Goal: Contribute content: Contribute content

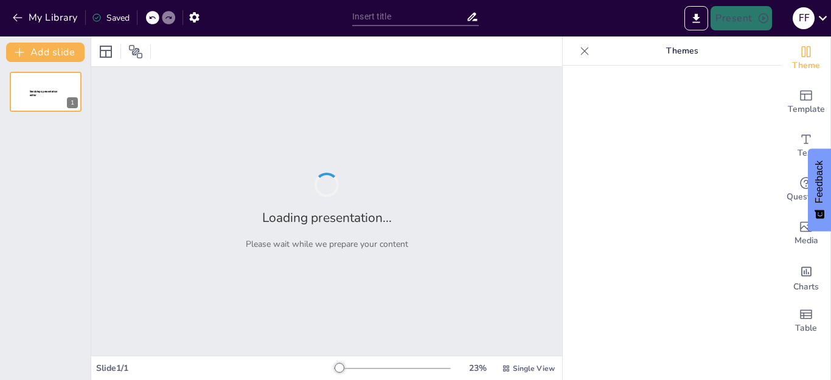
type input "La OEA: Historia y Funciones en el Contexto Americano"
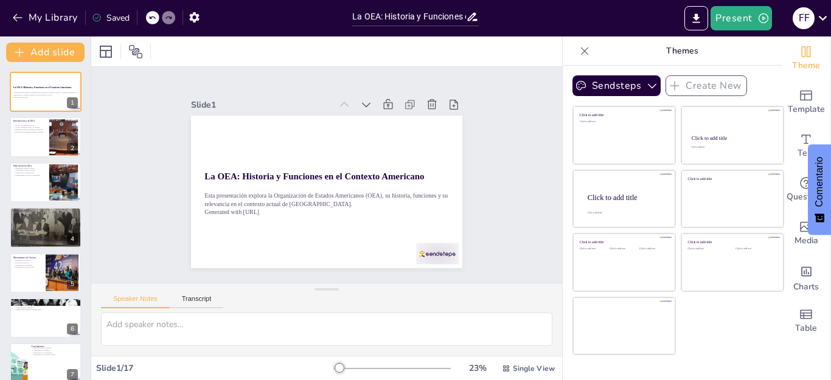
checkbox input "true"
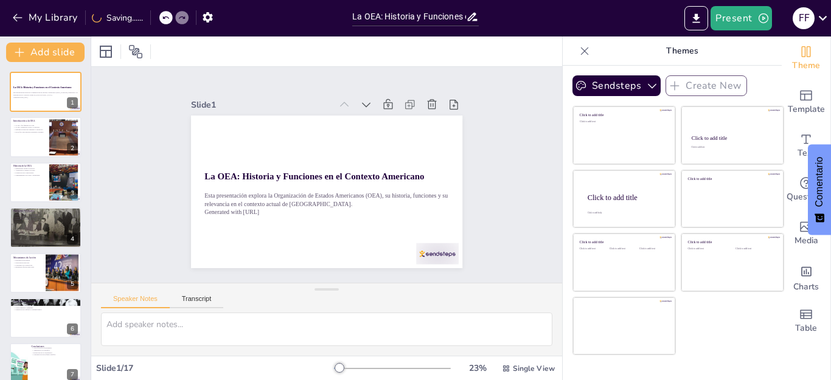
checkbox input "true"
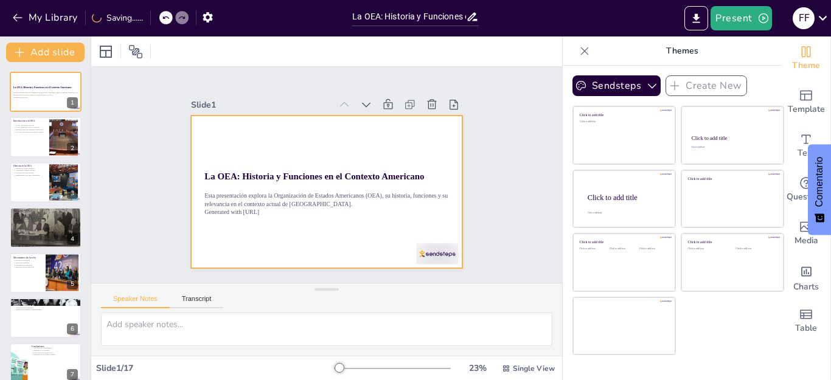
checkbox input "true"
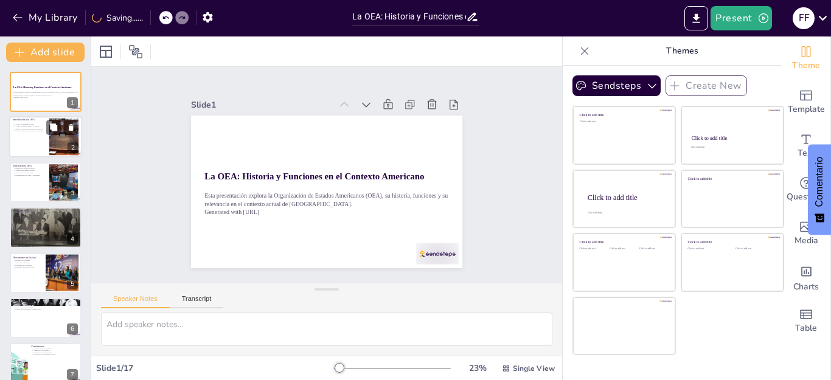
checkbox input "true"
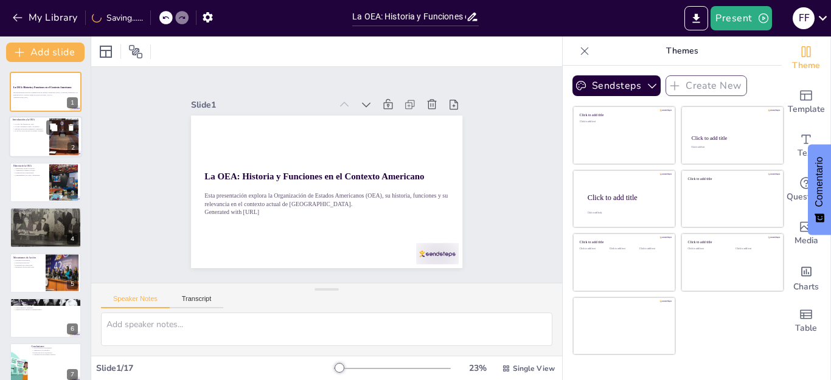
checkbox input "true"
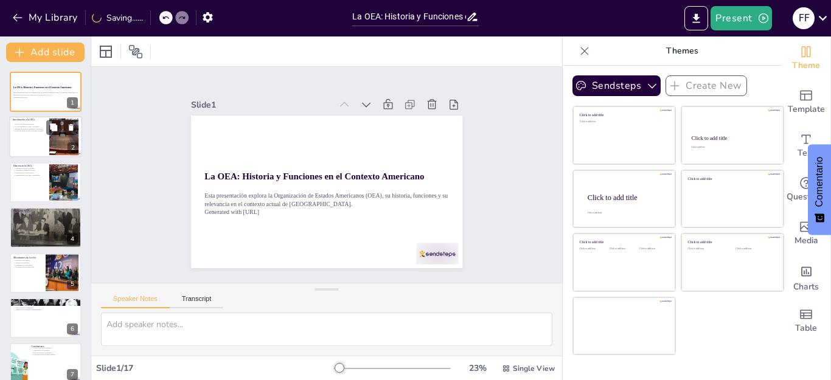
click at [57, 119] on div at bounding box center [63, 137] width 55 height 37
type textarea "Lo ipsumdolo si am CON ad 4338 elitseddoe te incididu utlaboree do mag aliqua e…"
checkbox input "true"
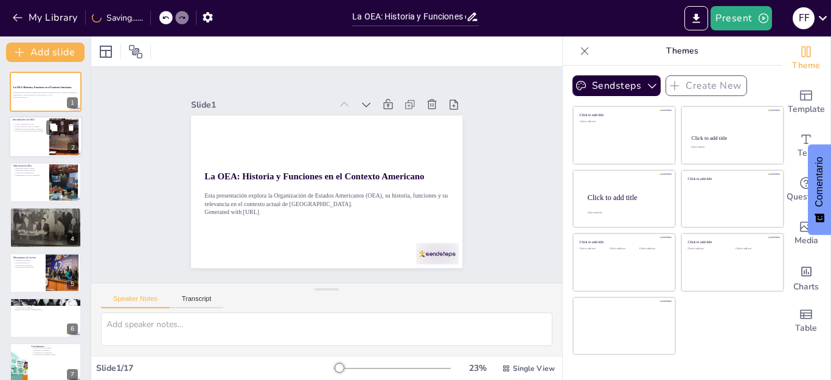
checkbox input "true"
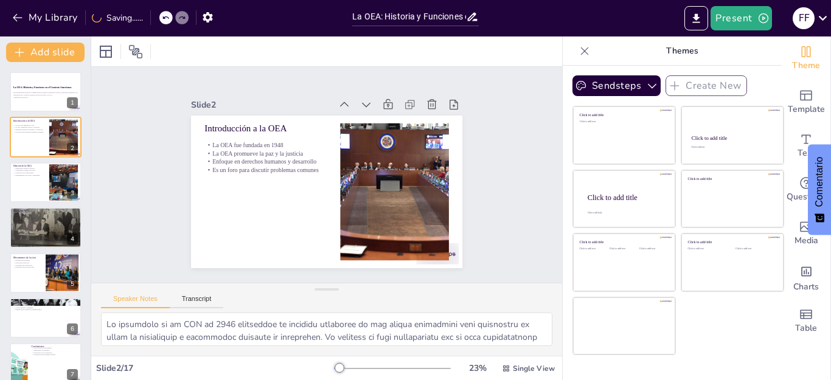
checkbox input "true"
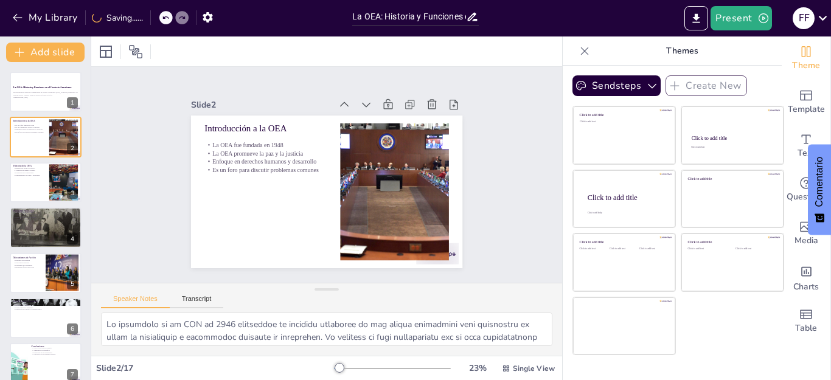
checkbox input "true"
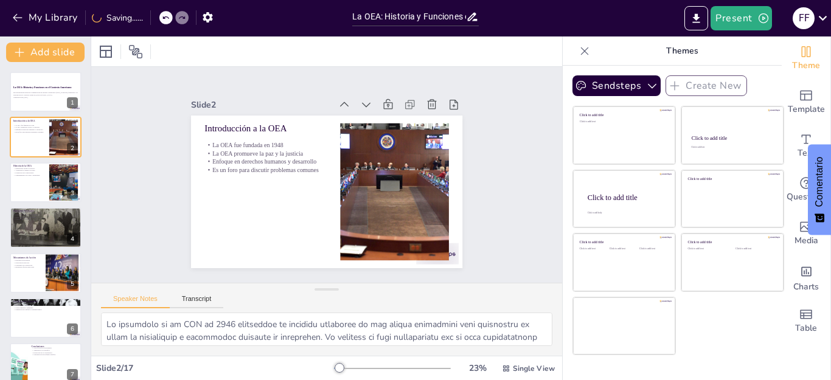
checkbox input "true"
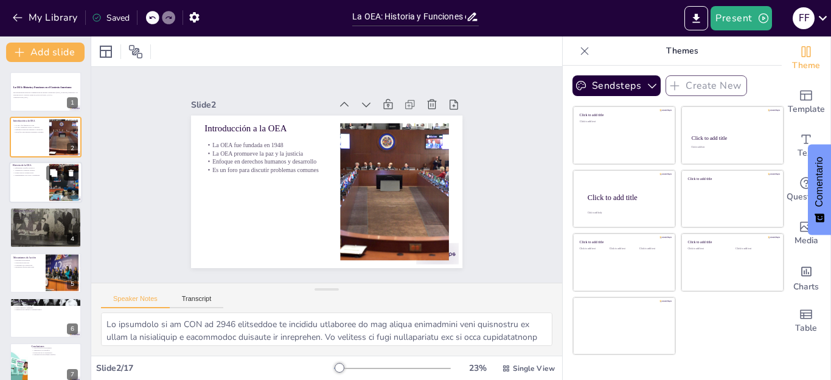
click at [67, 175] on icon at bounding box center [71, 173] width 9 height 9
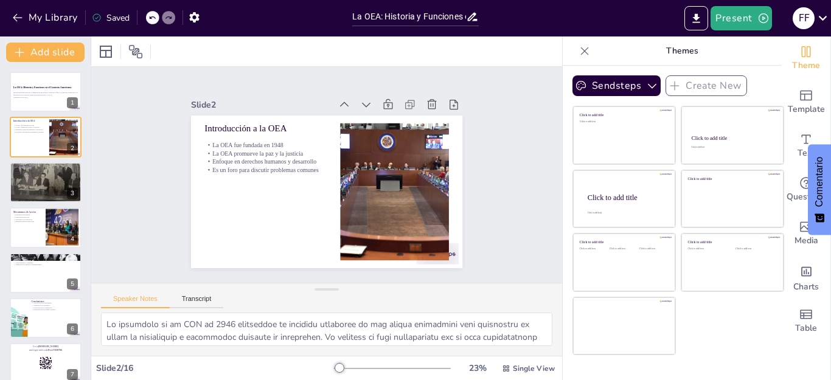
checkbox input "true"
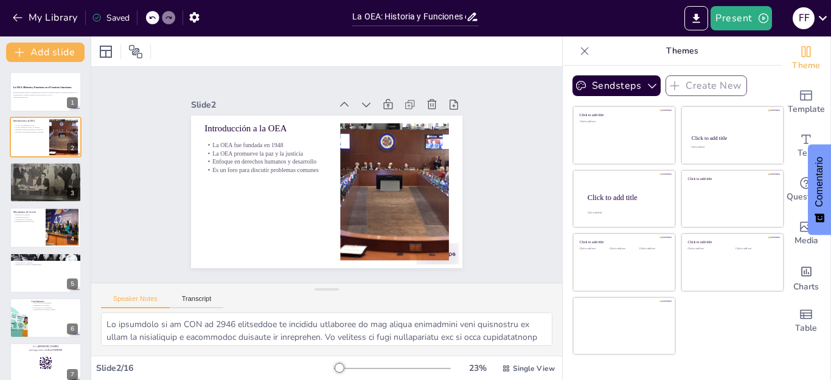
checkbox input "true"
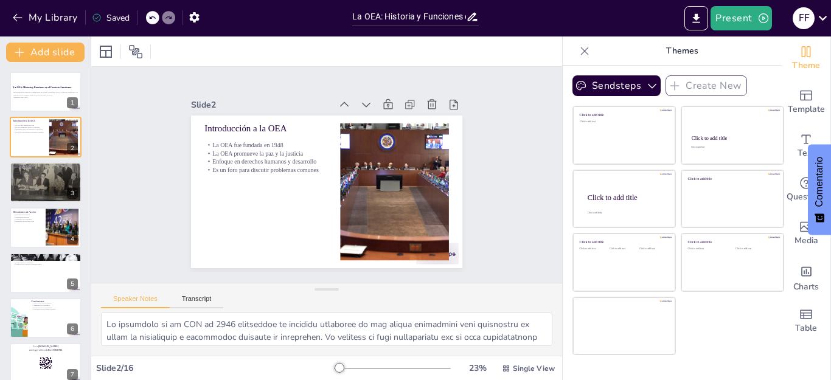
checkbox input "true"
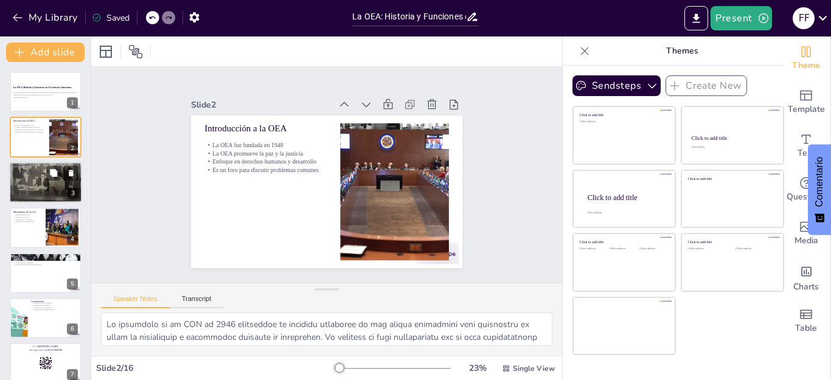
checkbox input "true"
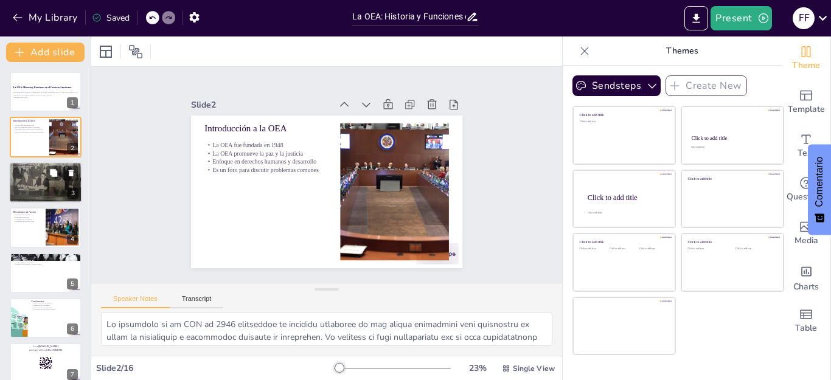
checkbox input "true"
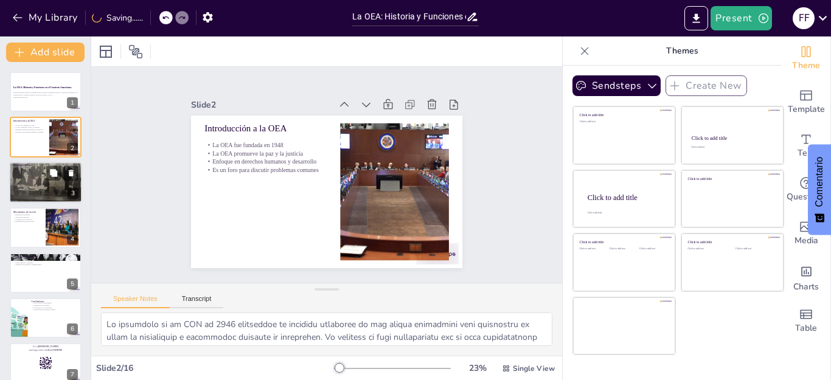
click at [60, 186] on div at bounding box center [45, 182] width 73 height 55
type textarea "La promoción de la democracia es una de las funciones más importantes de la OEA…"
checkbox input "true"
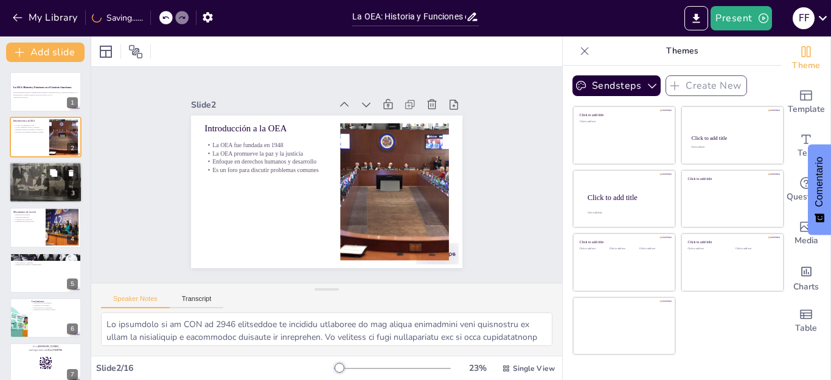
checkbox input "true"
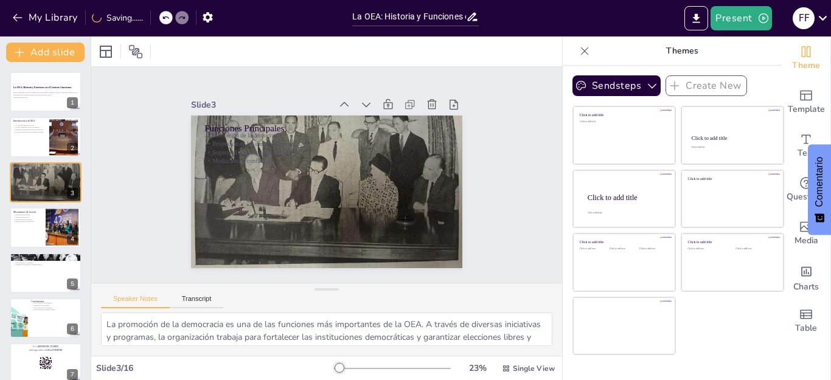
checkbox input "true"
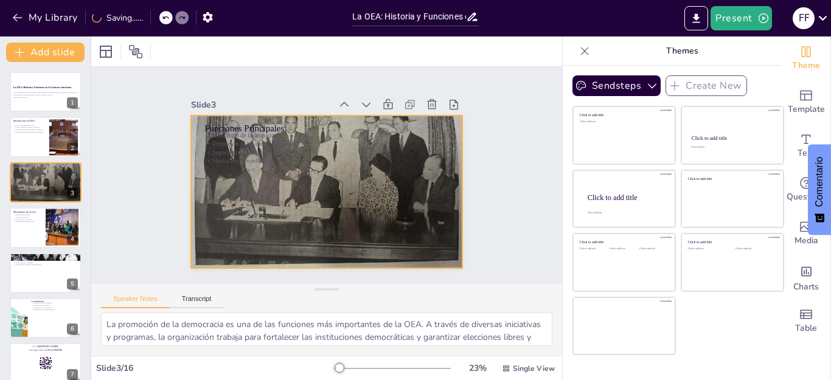
checkbox input "true"
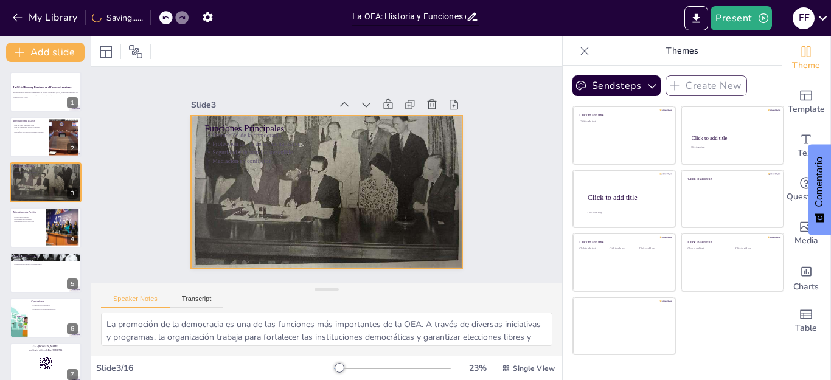
checkbox input "true"
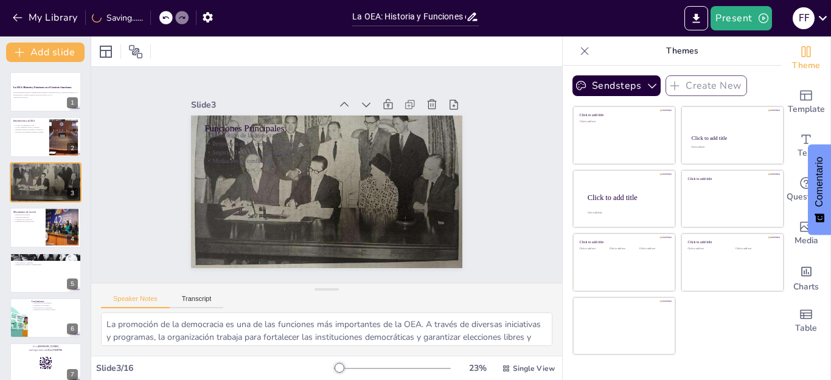
checkbox input "true"
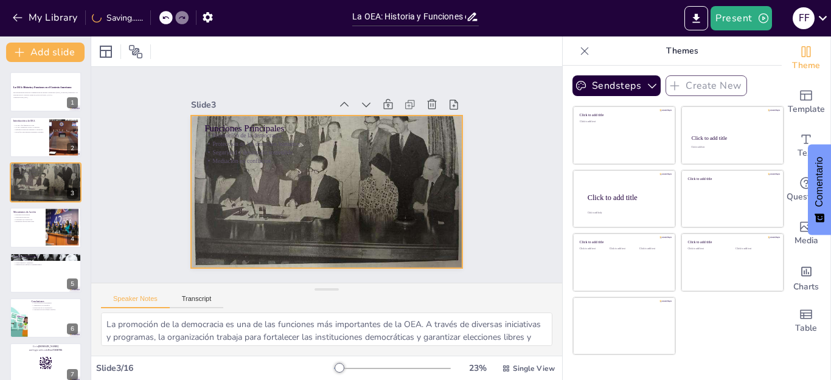
checkbox input "true"
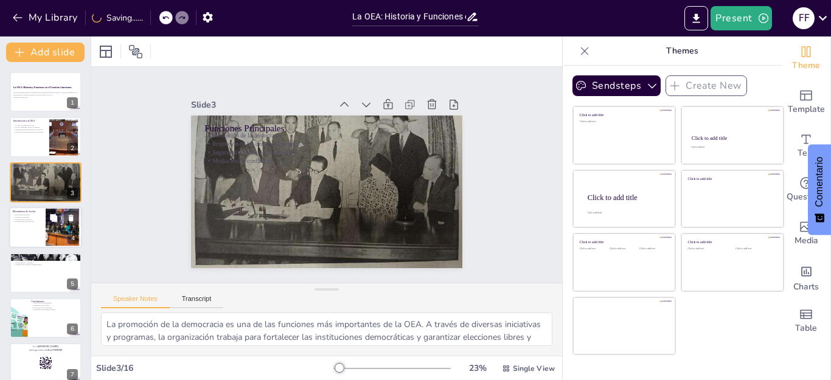
checkbox input "true"
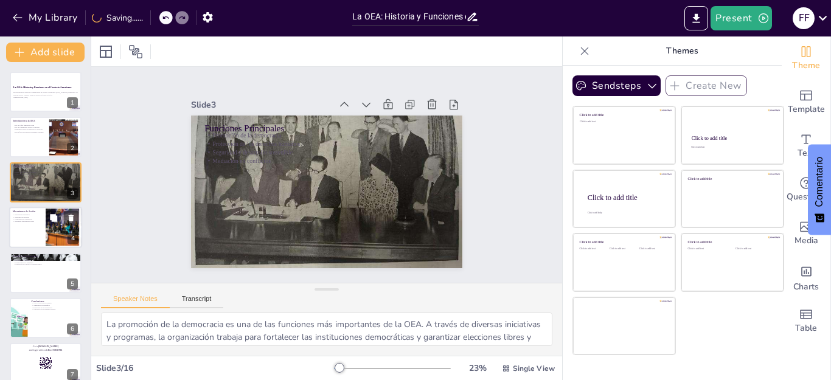
click at [46, 234] on div at bounding box center [64, 227] width 69 height 41
type textarea "La diplomacia preventiva es un mecanismo clave que utiliza la OEA para evitar c…"
checkbox input "true"
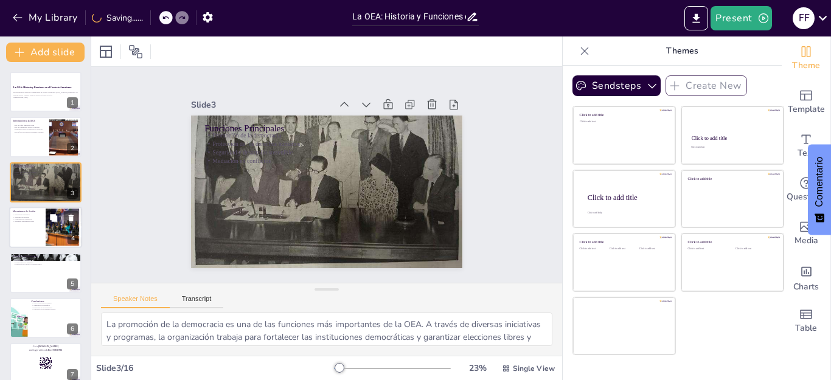
checkbox input "true"
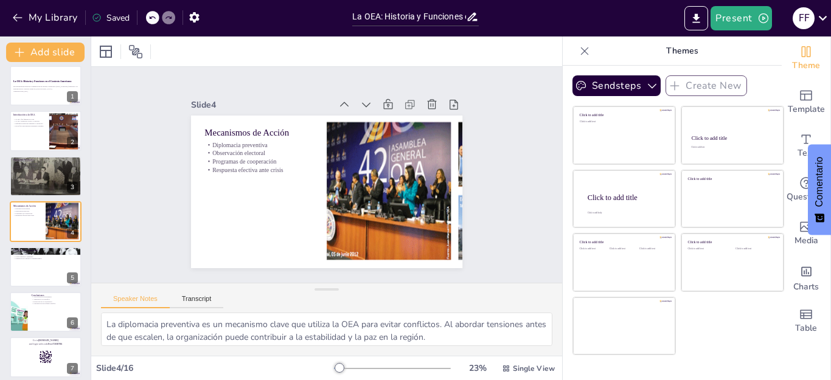
checkbox input "true"
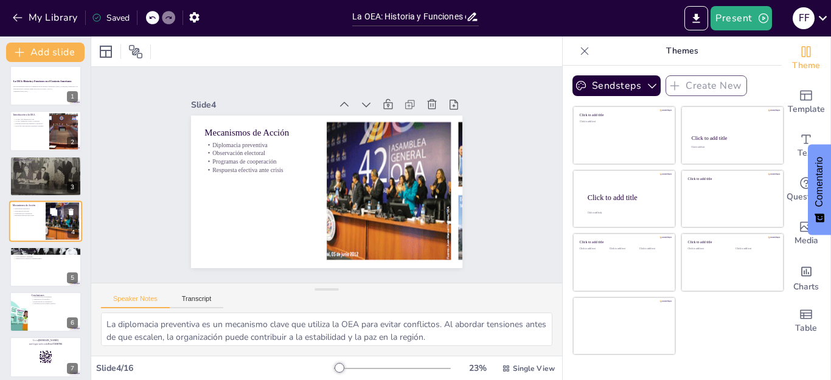
checkbox input "true"
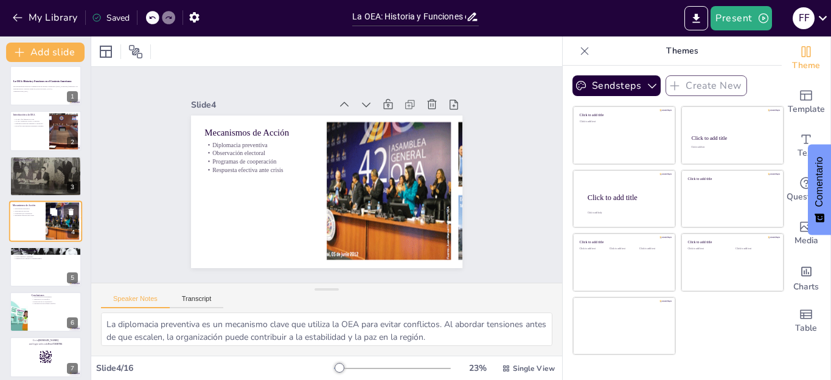
checkbox input "true"
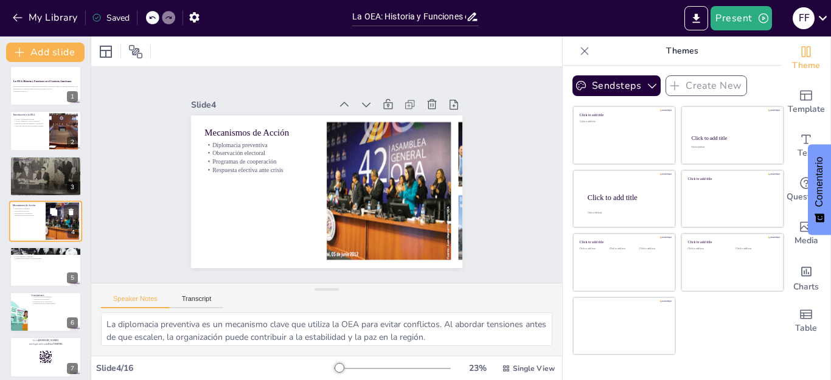
checkbox input "true"
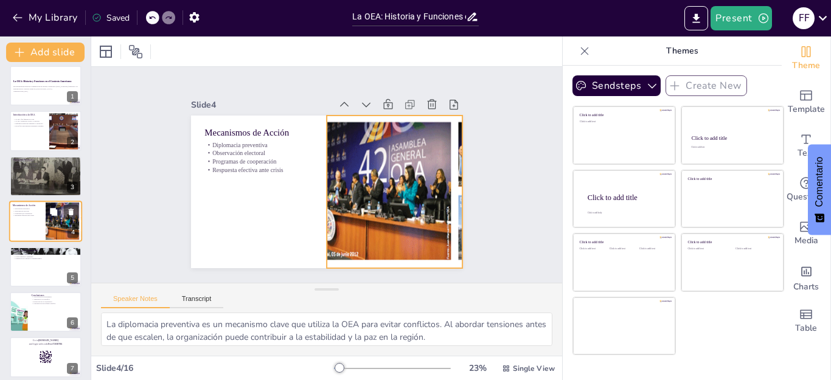
click at [53, 238] on div at bounding box center [64, 221] width 69 height 41
checkbox input "true"
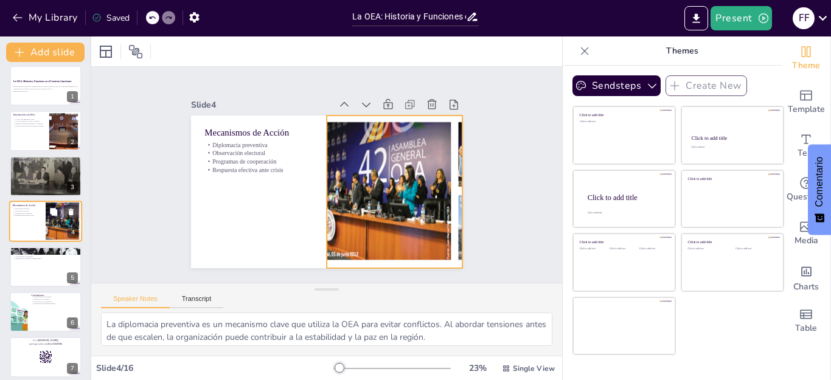
checkbox input "true"
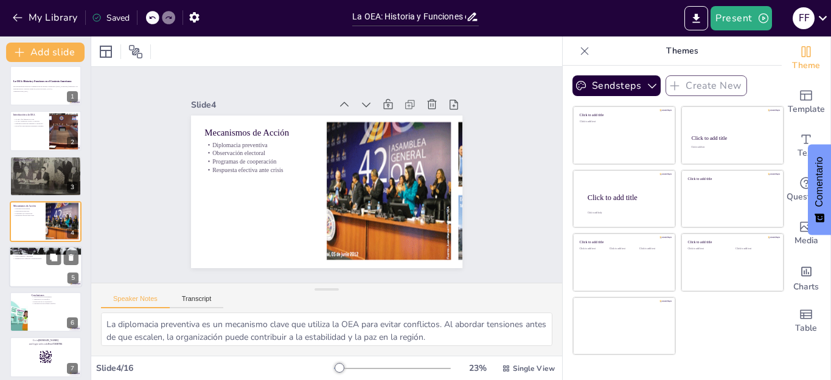
checkbox input "true"
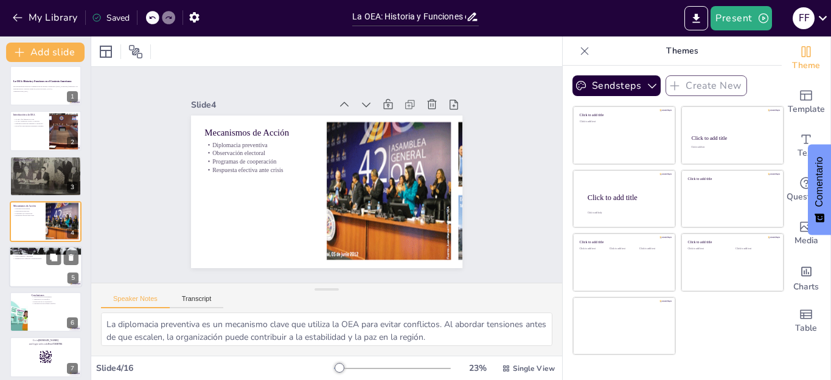
checkbox input "true"
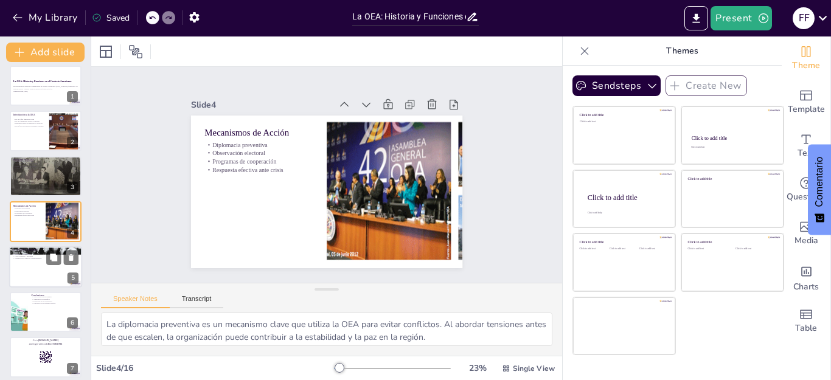
click at [44, 274] on div at bounding box center [45, 266] width 73 height 41
type textarea "La OEA se enfrenta a nuevos retos en el contexto actual, que incluyen la migrac…"
checkbox input "true"
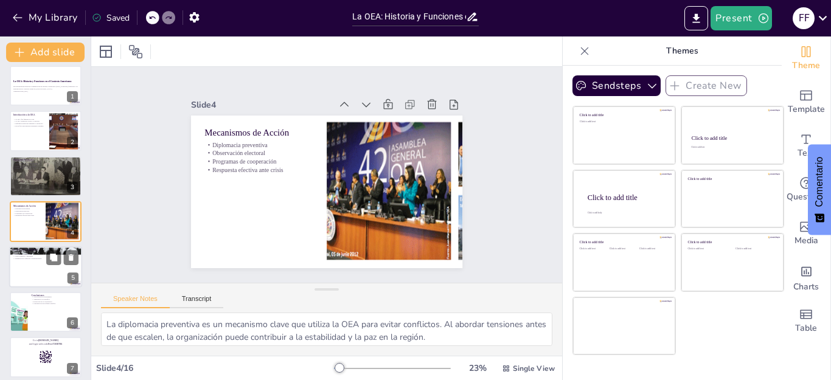
checkbox input "true"
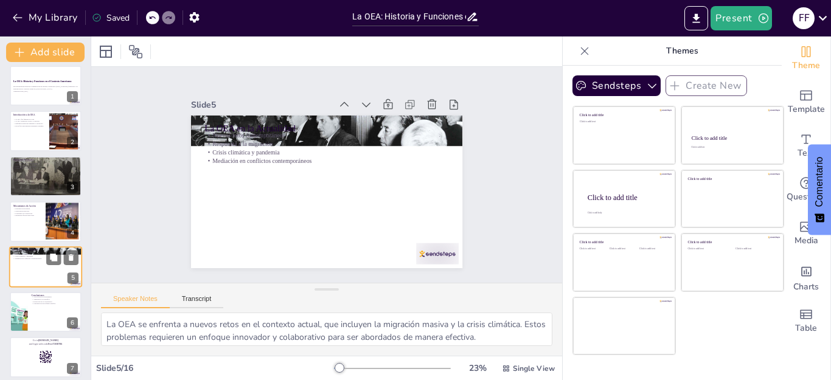
scroll to position [52, 0]
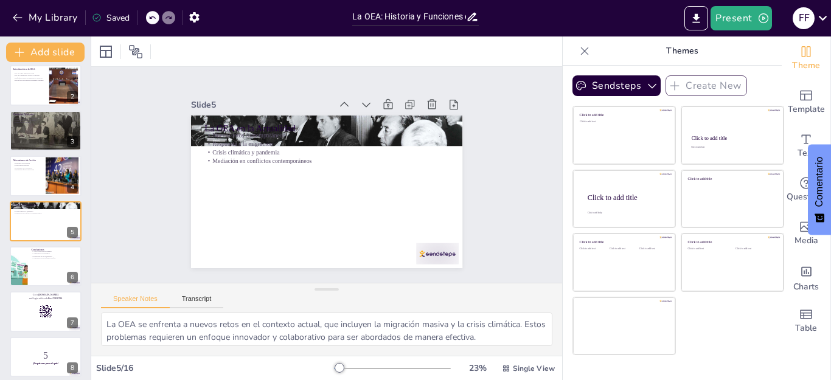
checkbox input "true"
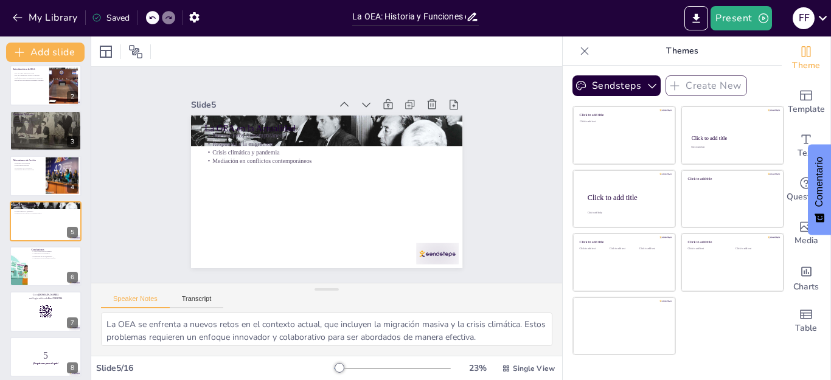
checkbox input "true"
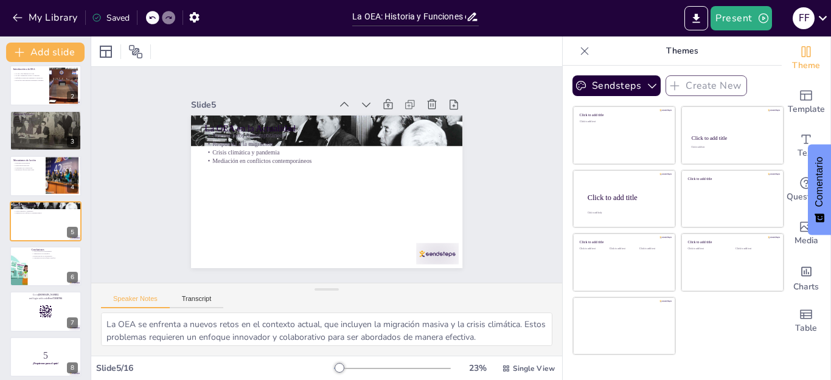
checkbox input "true"
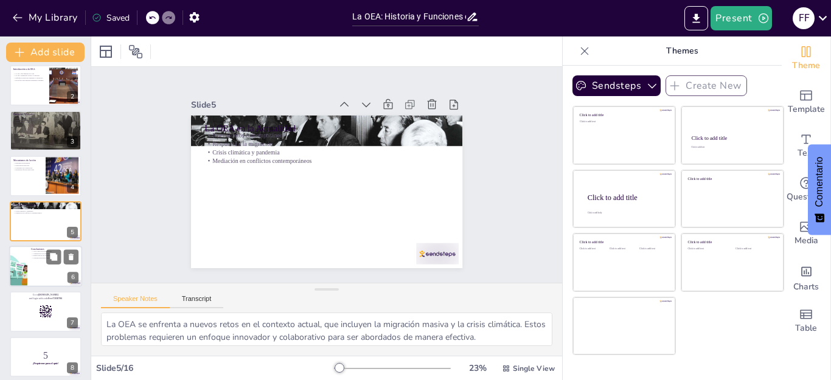
checkbox input "true"
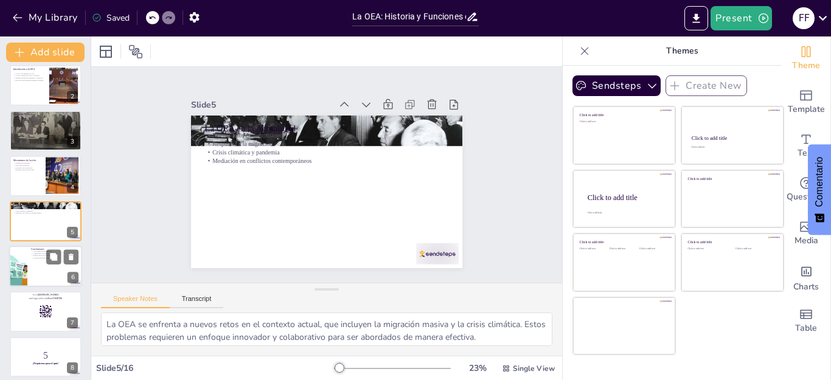
click at [50, 273] on div at bounding box center [45, 266] width 73 height 41
click at [50, 291] on div at bounding box center [46, 311] width 72 height 40
checkbox input "true"
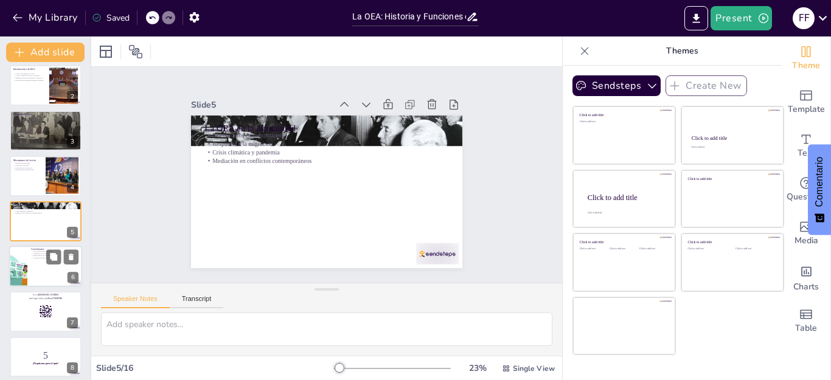
checkbox input "true"
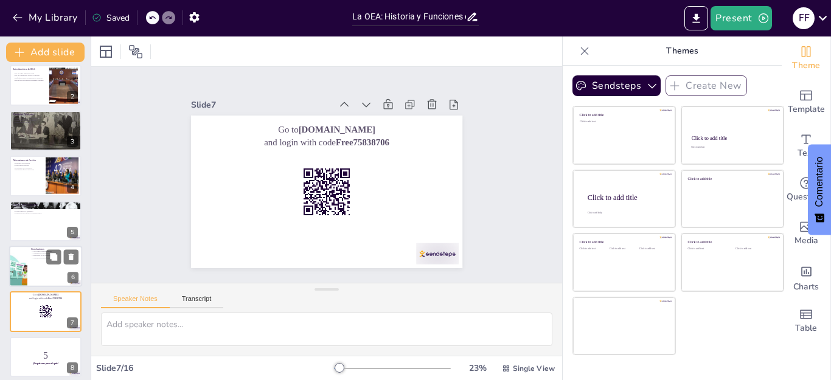
scroll to position [142, 0]
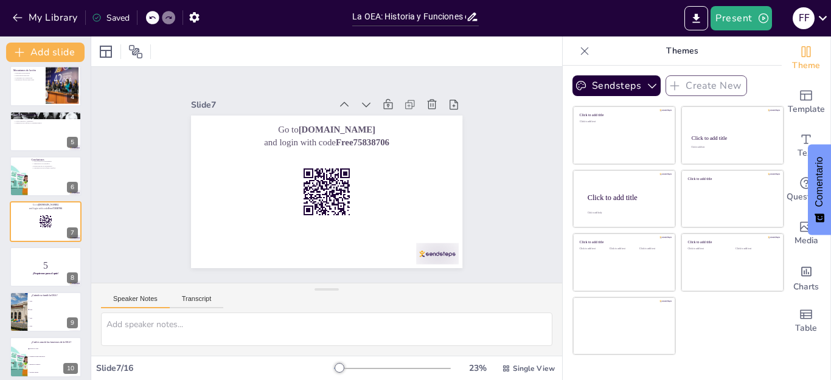
checkbox input "true"
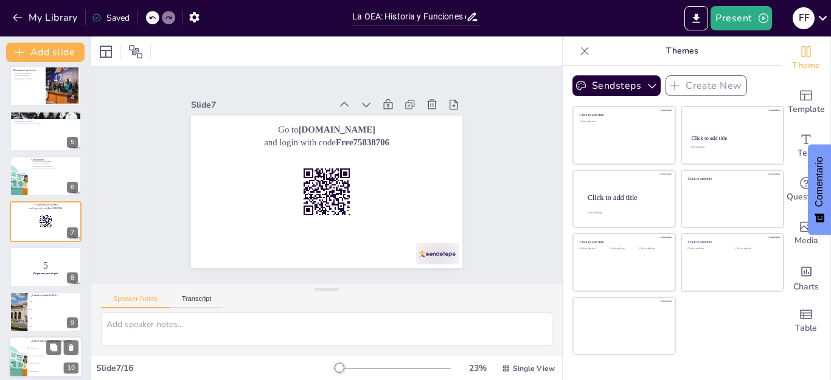
checkbox input "true"
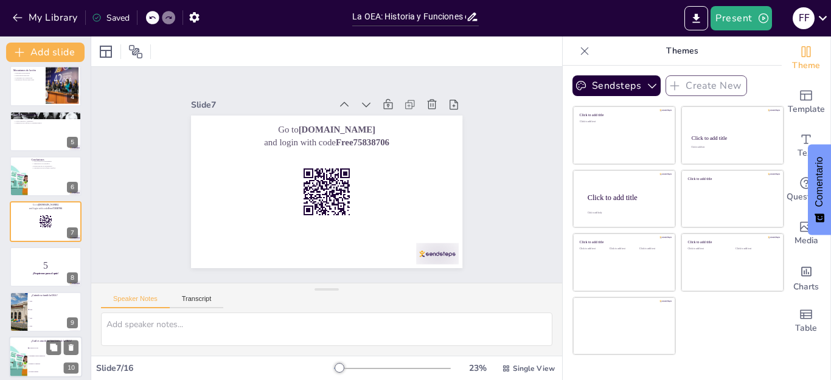
checkbox input "true"
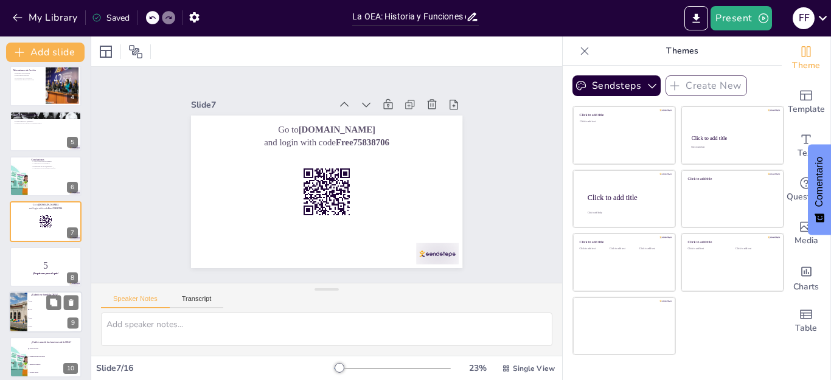
checkbox input "true"
click at [41, 265] on p "5" at bounding box center [46, 265] width 66 height 13
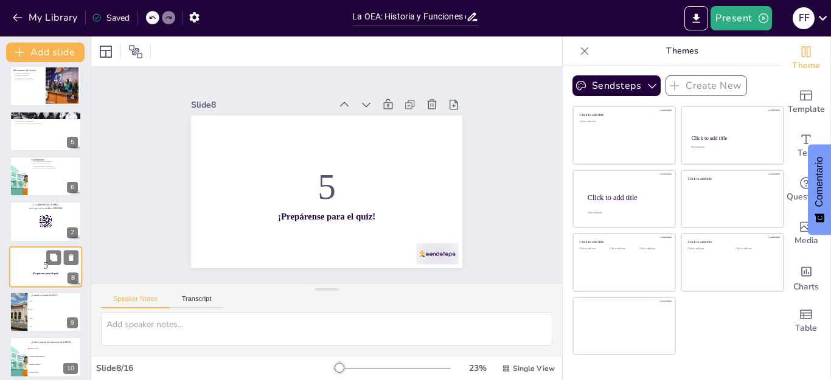
scroll to position [187, 0]
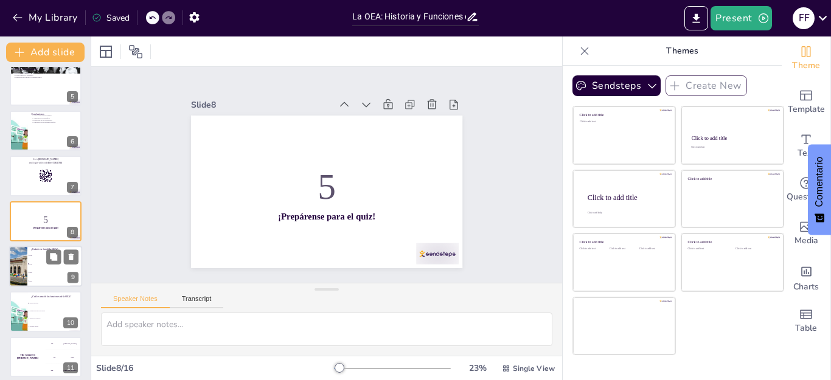
click at [49, 266] on li "1948" at bounding box center [54, 264] width 55 height 9
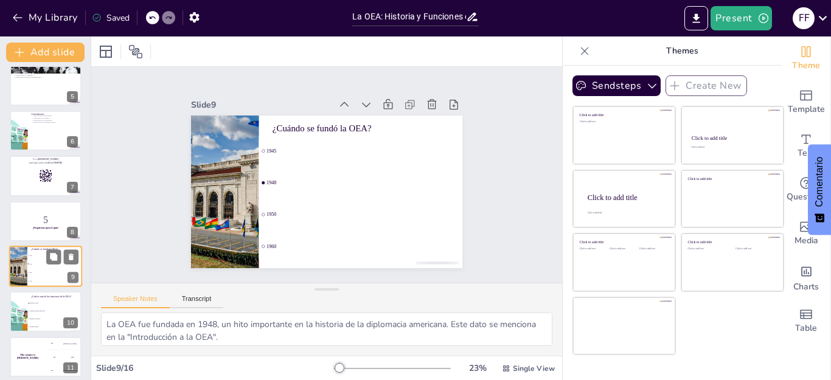
scroll to position [232, 0]
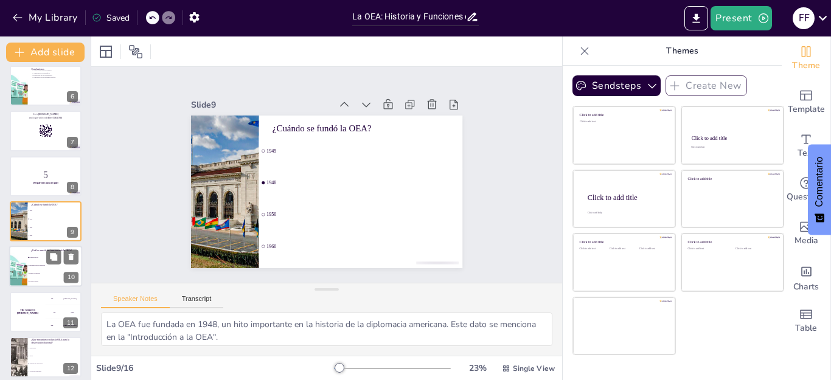
click at [30, 265] on span "Organizar eventos deportivos" at bounding box center [55, 266] width 52 height 2
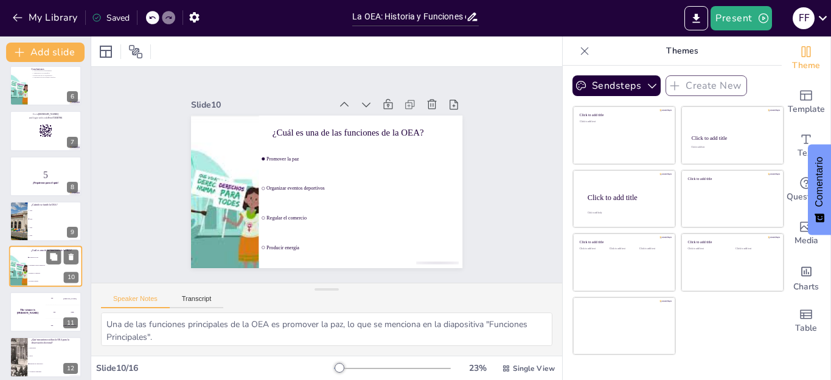
scroll to position [278, 0]
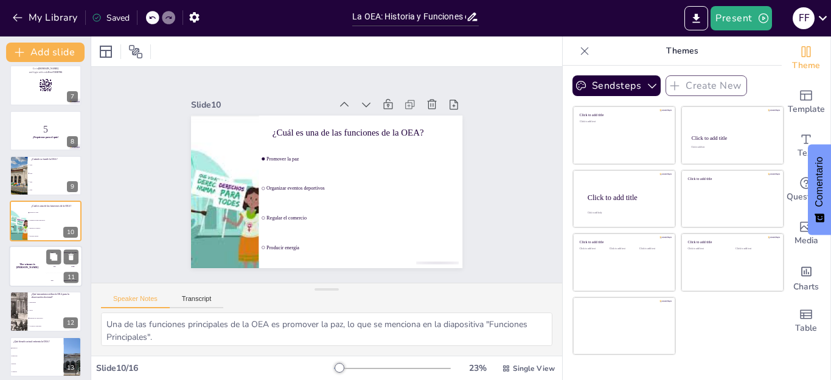
click at [56, 282] on div "300 Niels" at bounding box center [64, 280] width 36 height 13
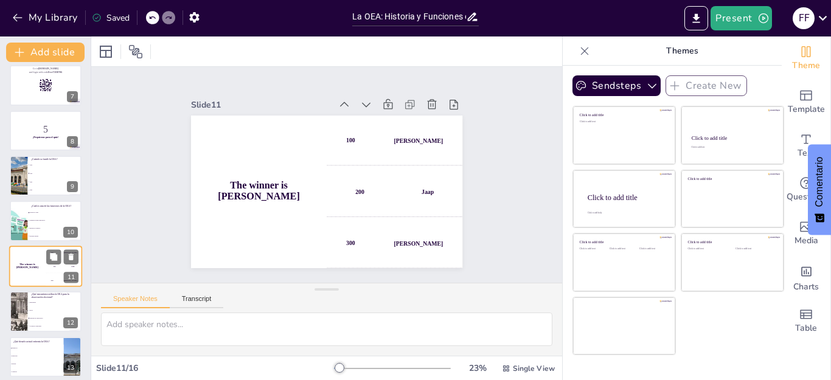
scroll to position [323, 0]
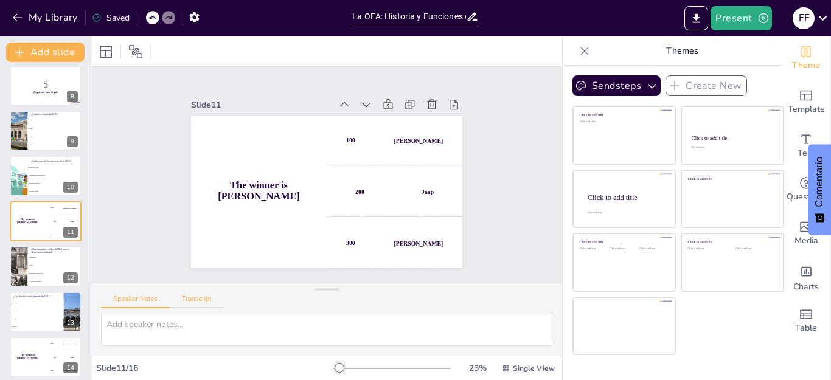
click at [187, 305] on button "Transcript" at bounding box center [197, 301] width 54 height 13
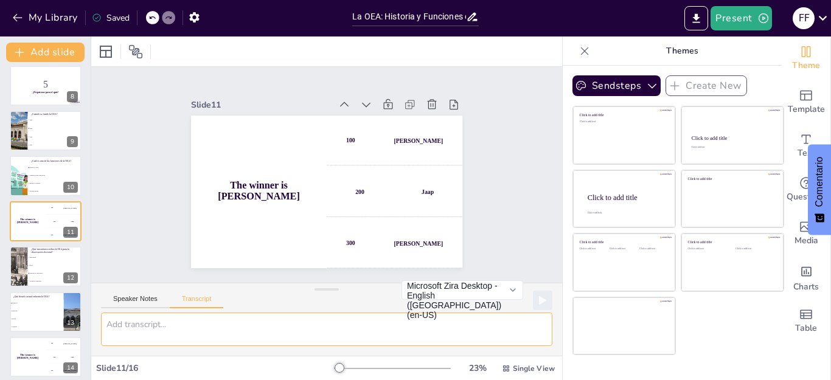
click at [186, 331] on textarea at bounding box center [326, 329] width 451 height 33
click at [209, 339] on textarea at bounding box center [326, 329] width 451 height 33
click at [4, 268] on div "La OEA: Historia y Funciones en el Contexto Americano Esta presentación explora…" at bounding box center [45, 108] width 91 height 719
click at [26, 268] on div at bounding box center [18, 266] width 82 height 41
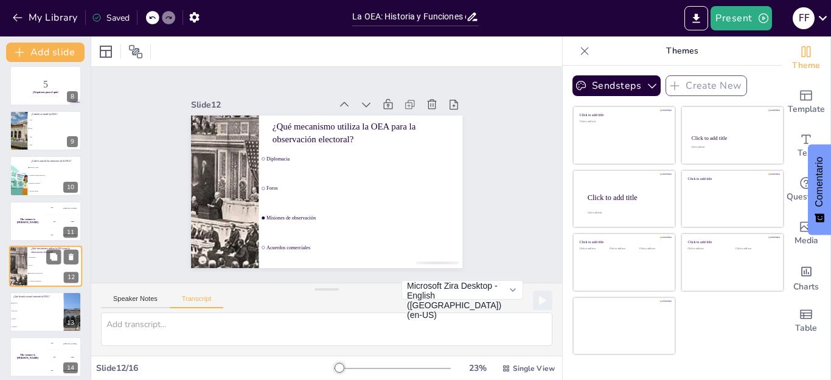
scroll to position [368, 0]
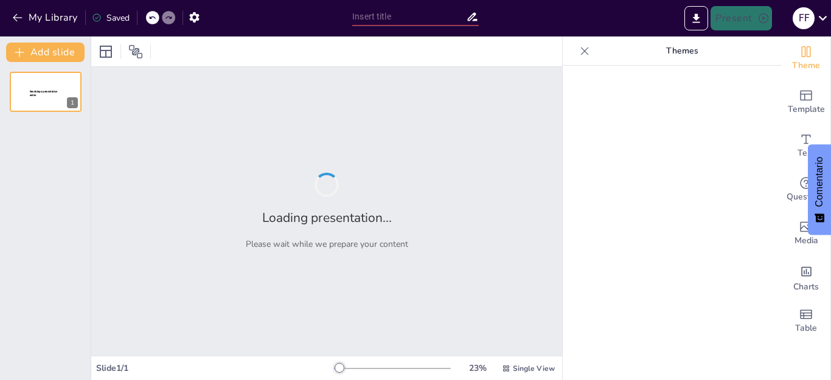
type input "La OEA: Historia y Funciones en el Contexto Americano"
type input "La OEA: Estructura y Funciones en el Contexto Americano"
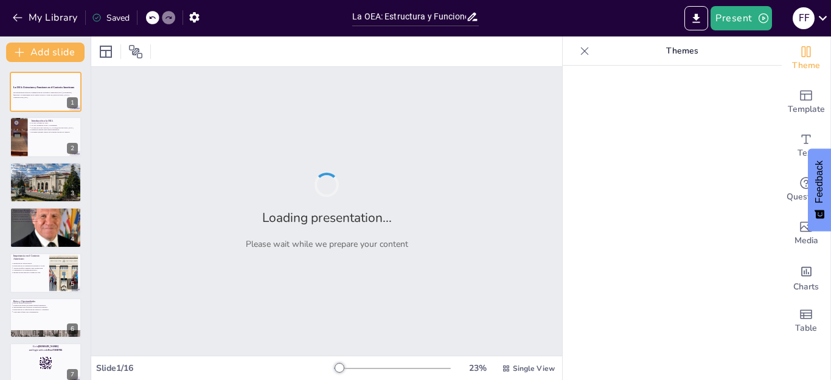
checkbox input "true"
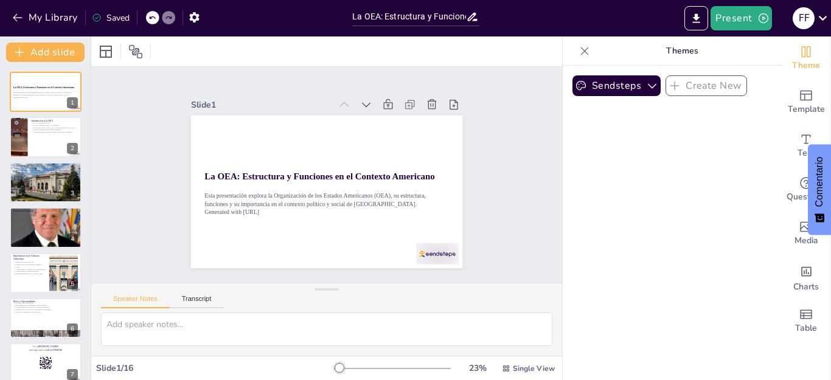
checkbox input "true"
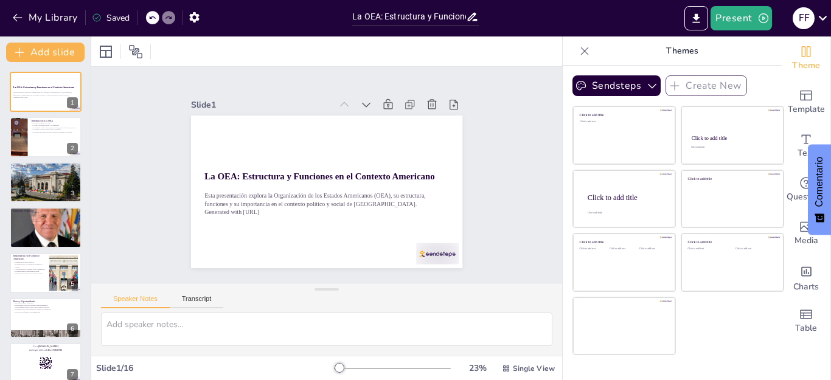
checkbox input "true"
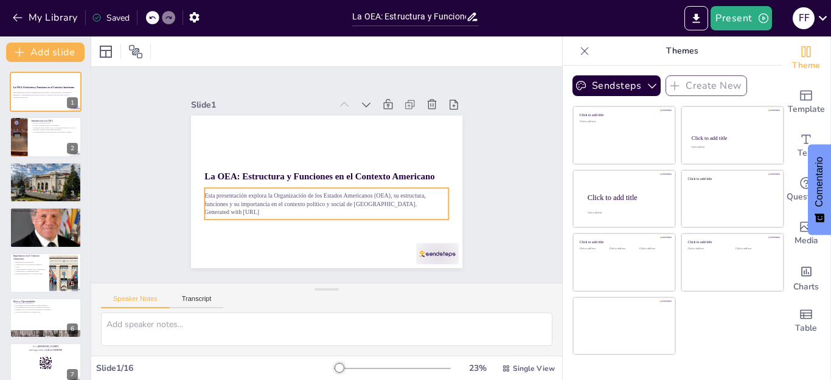
checkbox input "true"
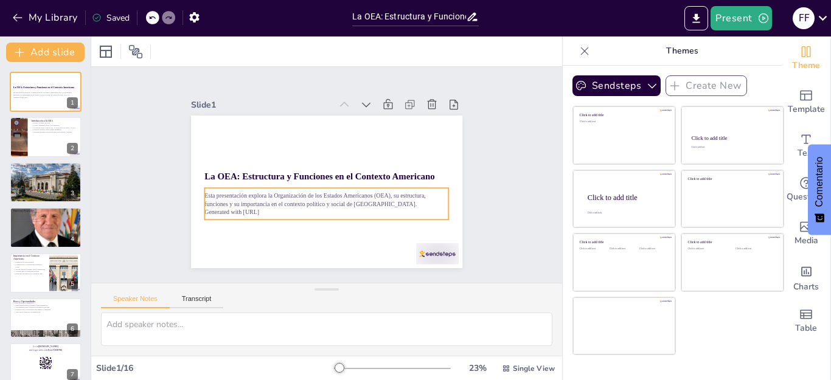
checkbox input "true"
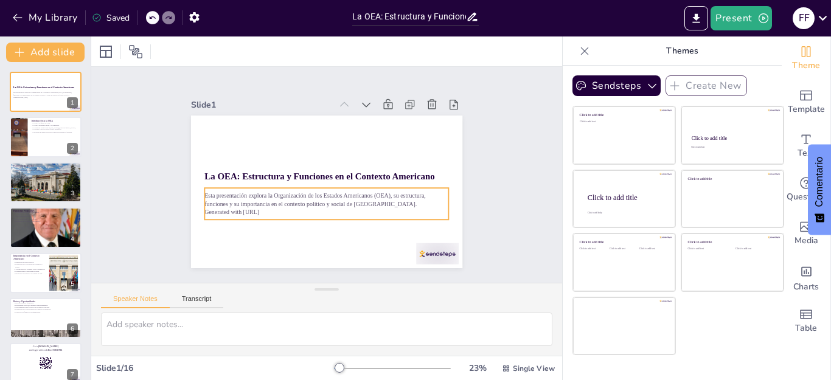
click at [257, 198] on p "Esta presentación explora la Organización de los Estados Americanos (OEA), su e…" at bounding box center [324, 199] width 245 height 43
checkbox input "true"
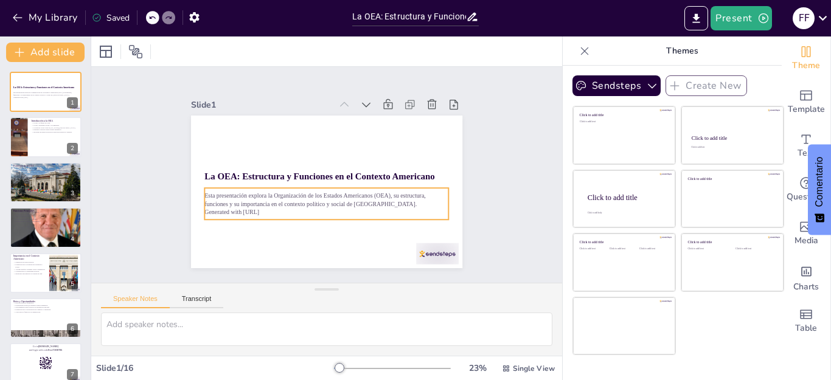
checkbox input "true"
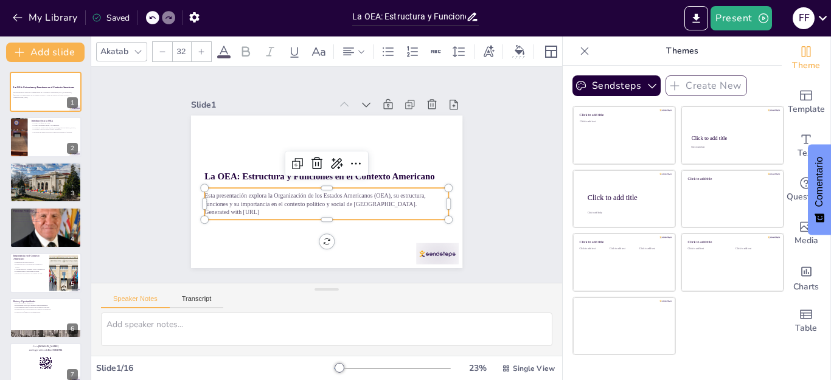
checkbox input "true"
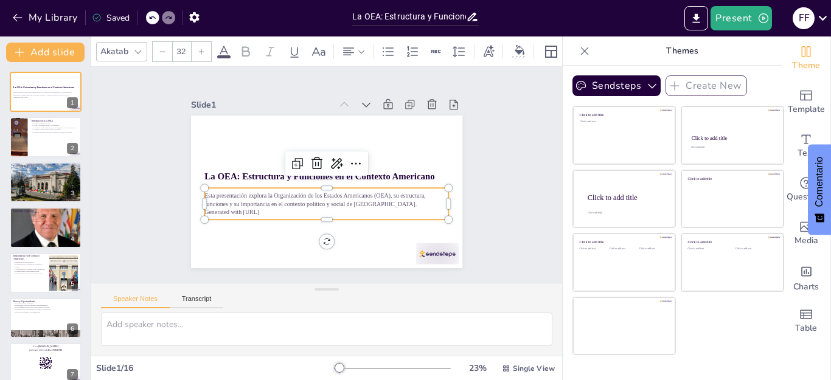
checkbox input "true"
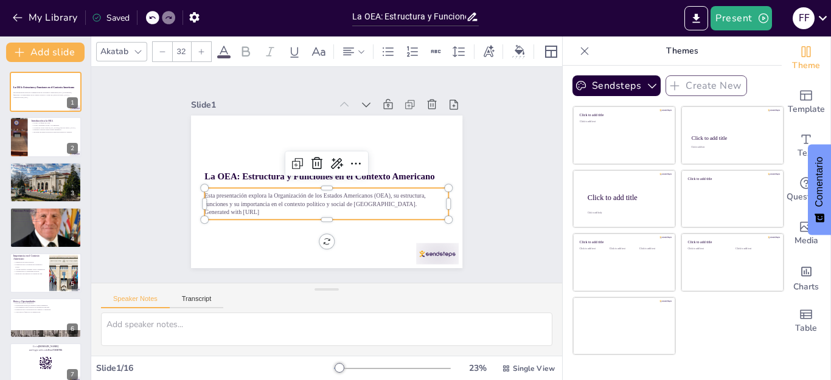
checkbox input "true"
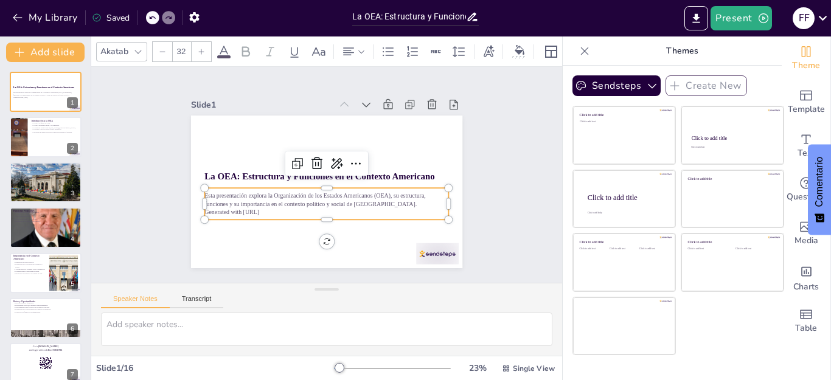
checkbox input "true"
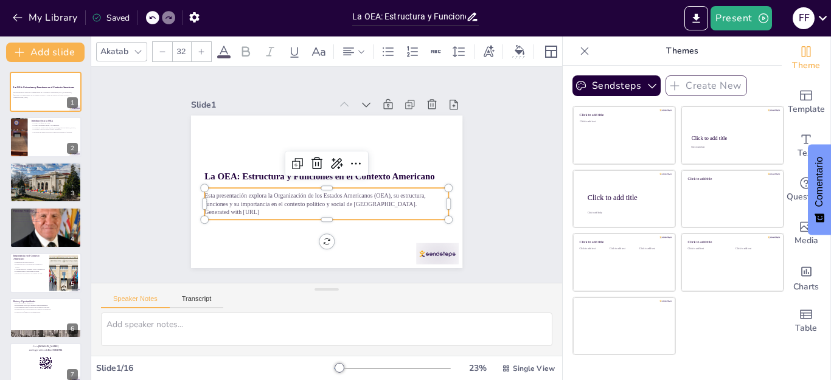
checkbox input "true"
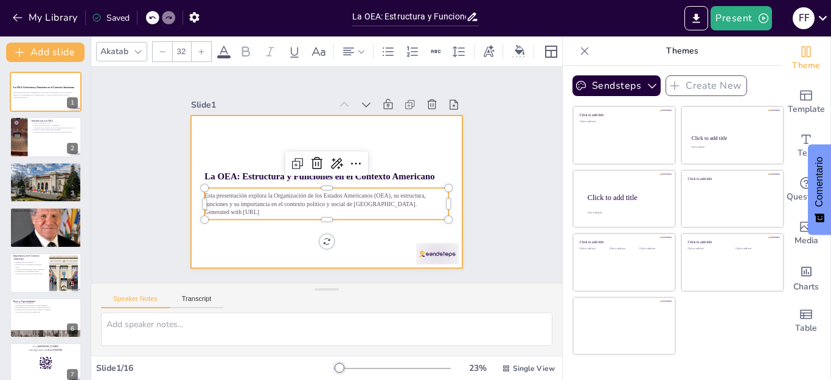
checkbox input "true"
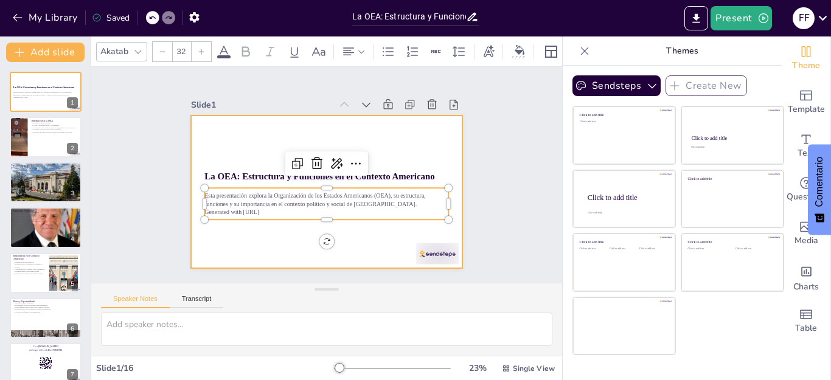
checkbox input "true"
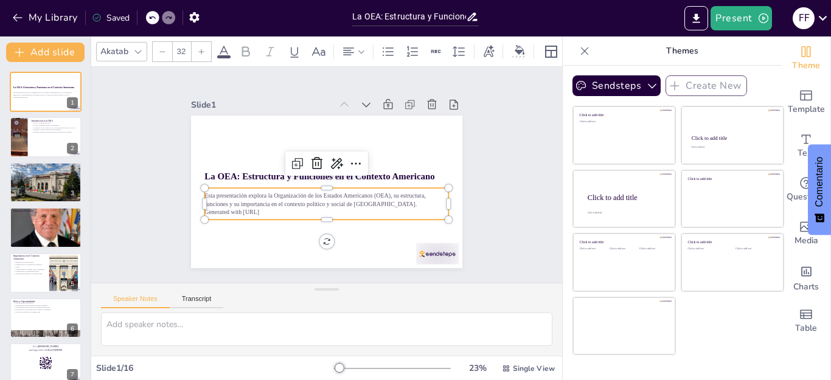
checkbox input "true"
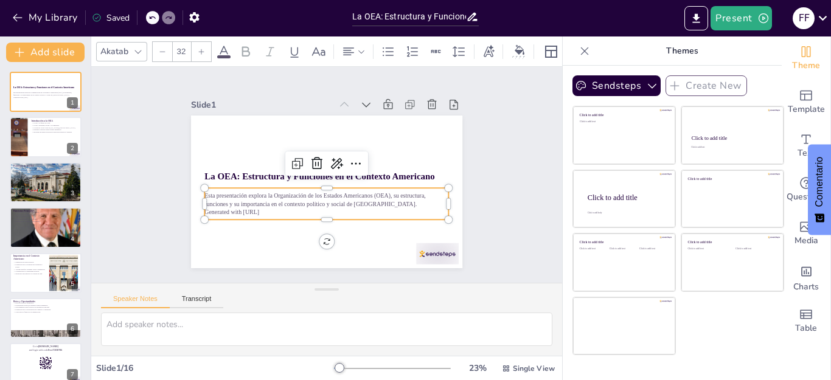
checkbox input "true"
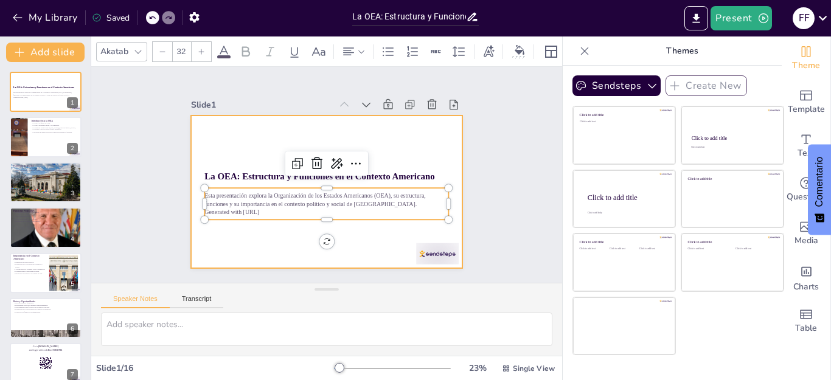
checkbox input "true"
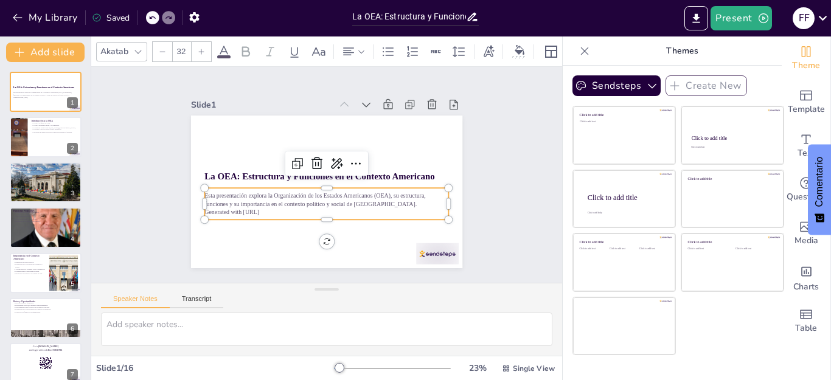
checkbox input "true"
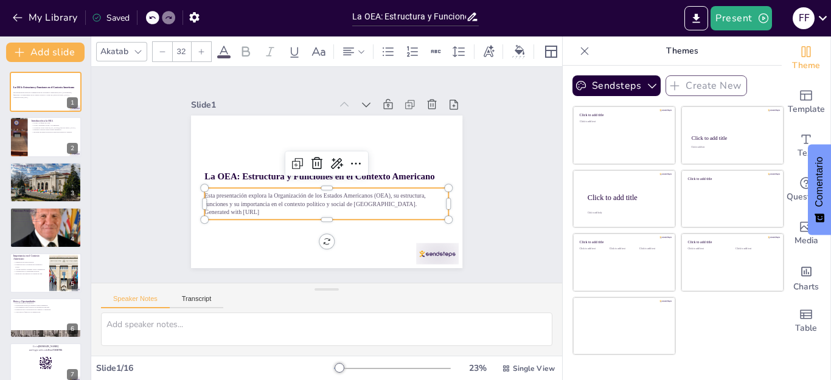
checkbox input "true"
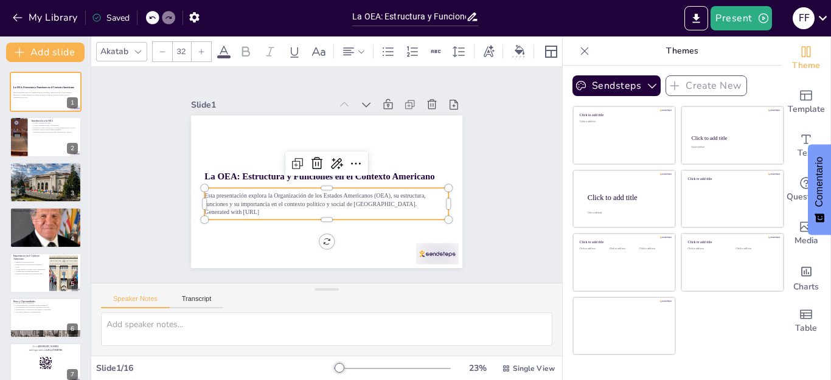
checkbox input "true"
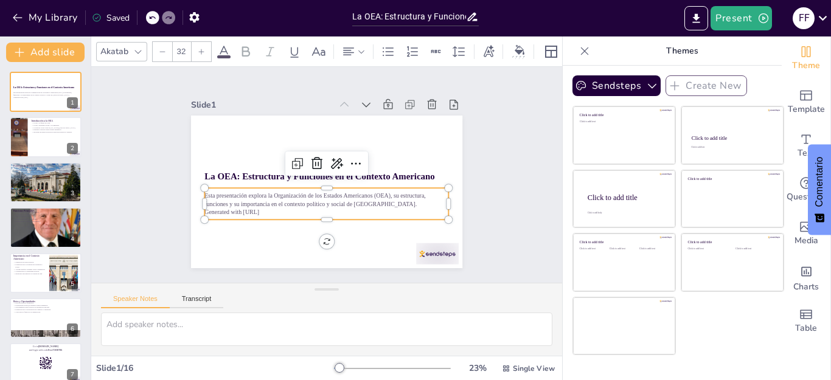
checkbox input "true"
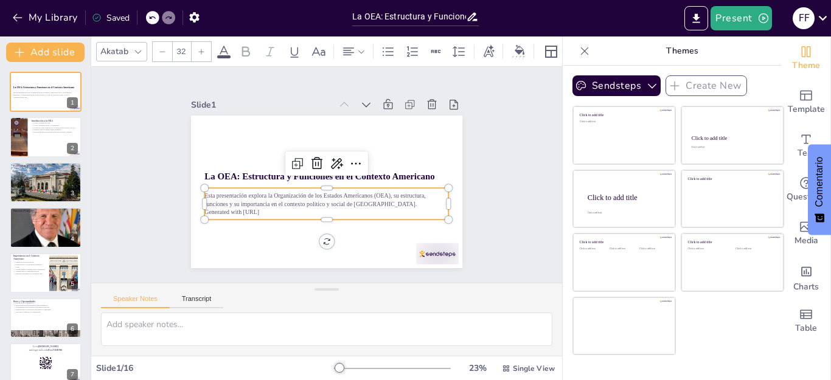
checkbox input "true"
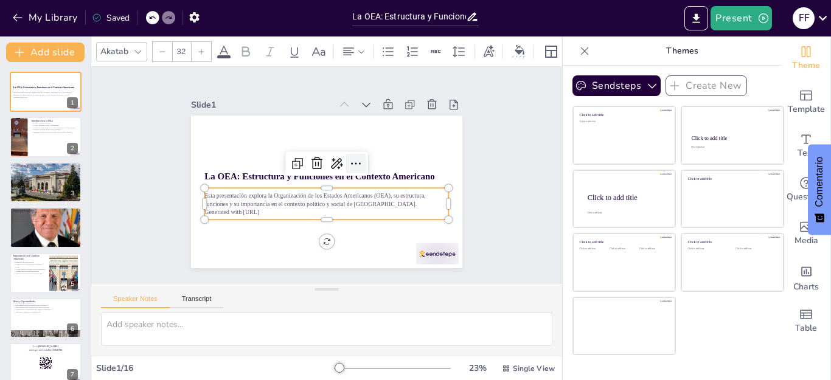
checkbox input "true"
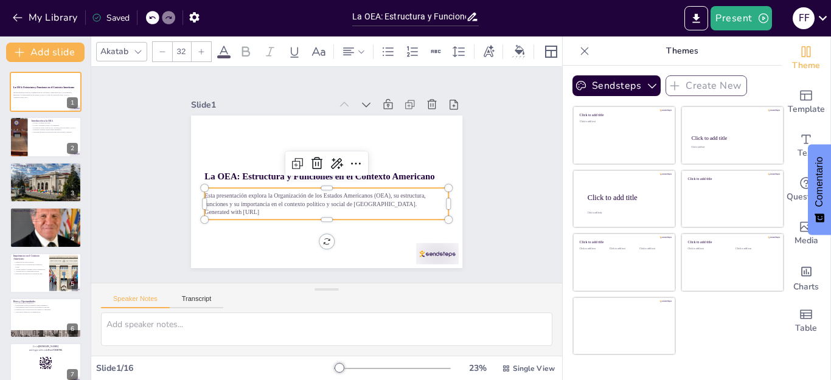
checkbox input "true"
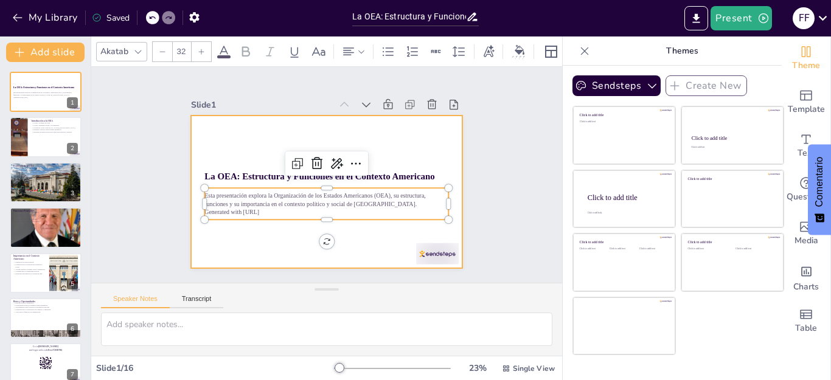
checkbox input "true"
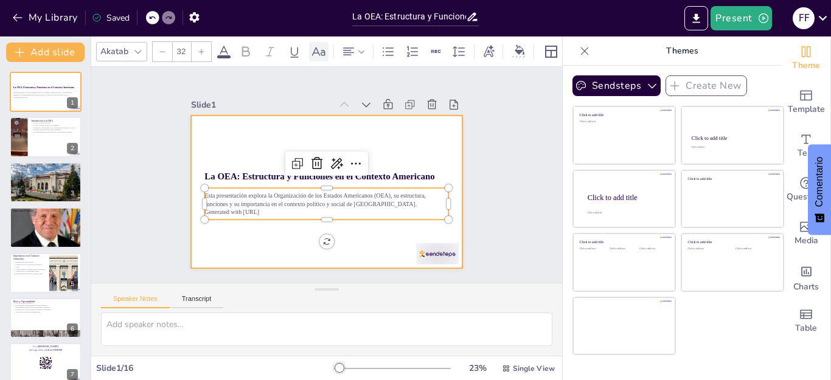
checkbox input "true"
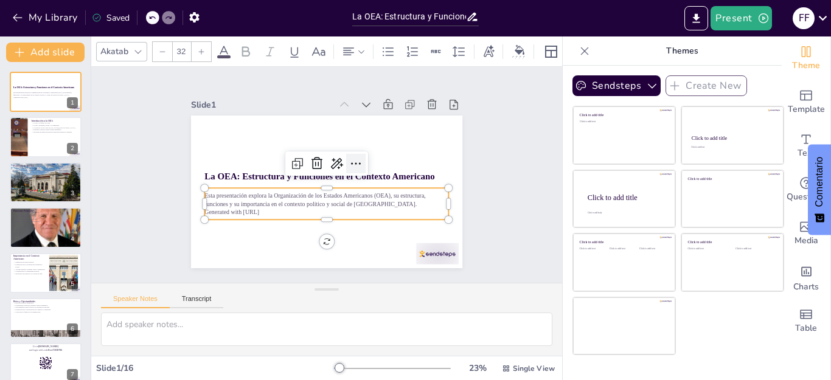
checkbox input "true"
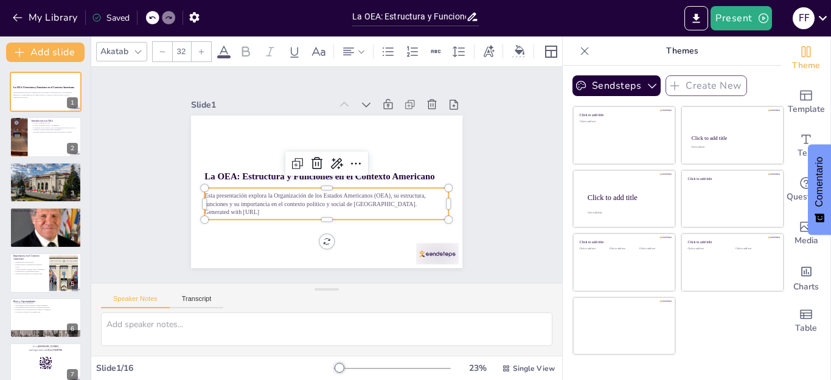
checkbox input "true"
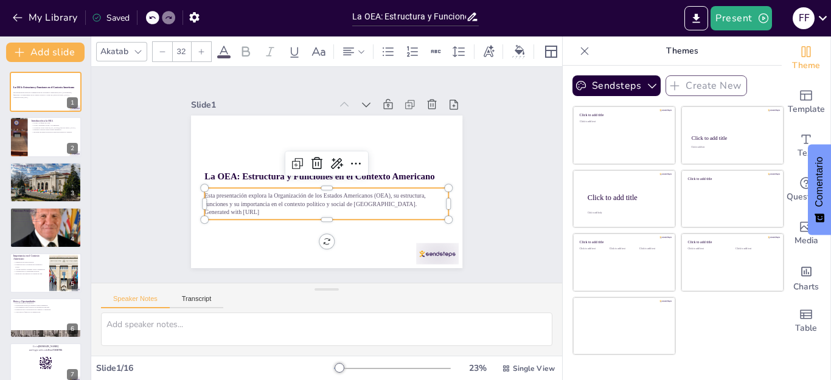
checkbox input "true"
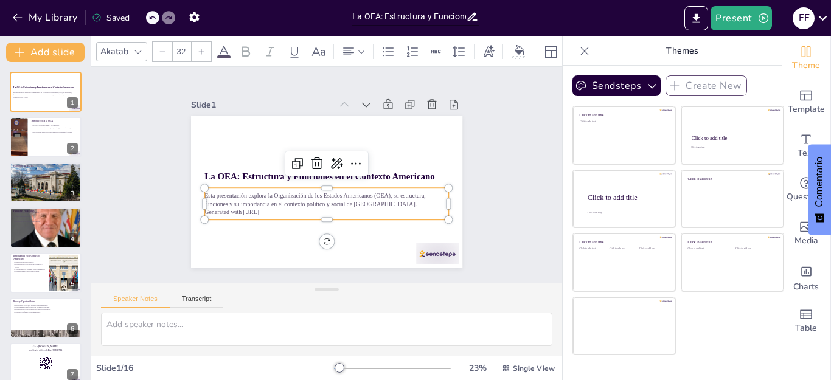
checkbox input "true"
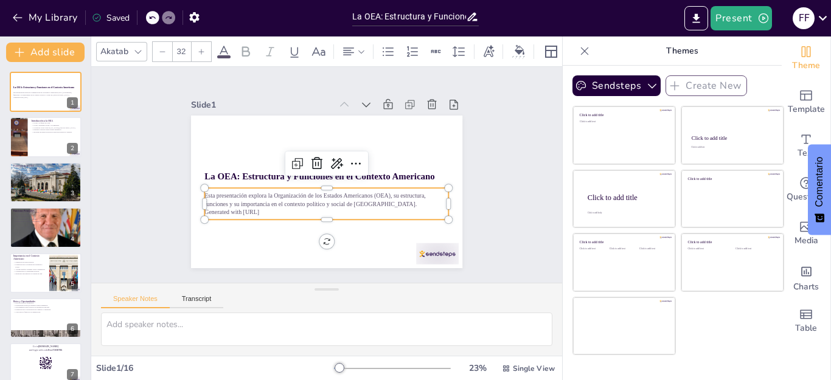
checkbox input "true"
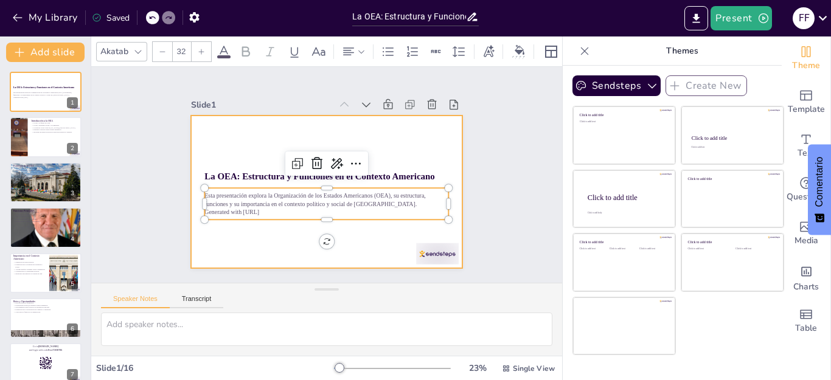
checkbox input "true"
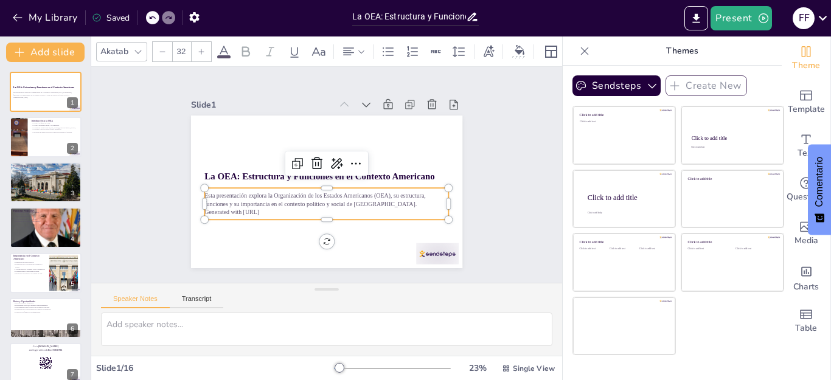
checkbox input "true"
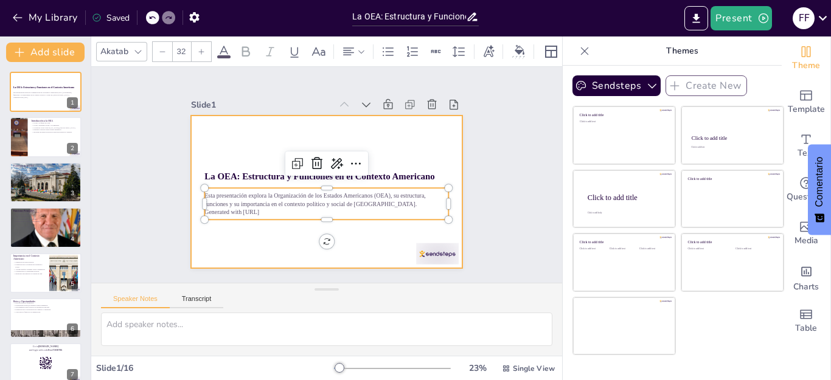
checkbox input "true"
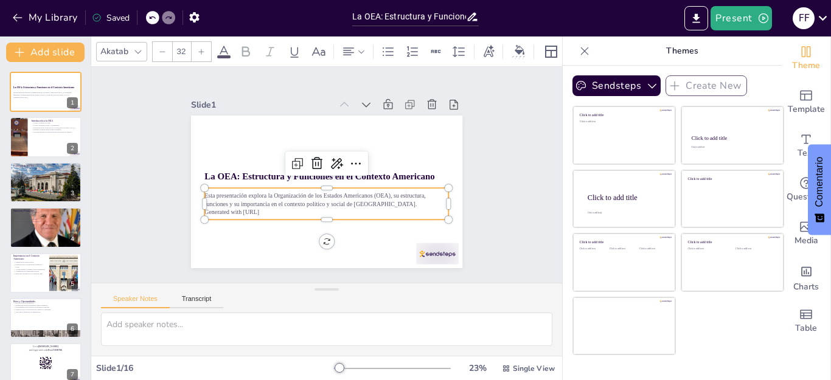
checkbox input "true"
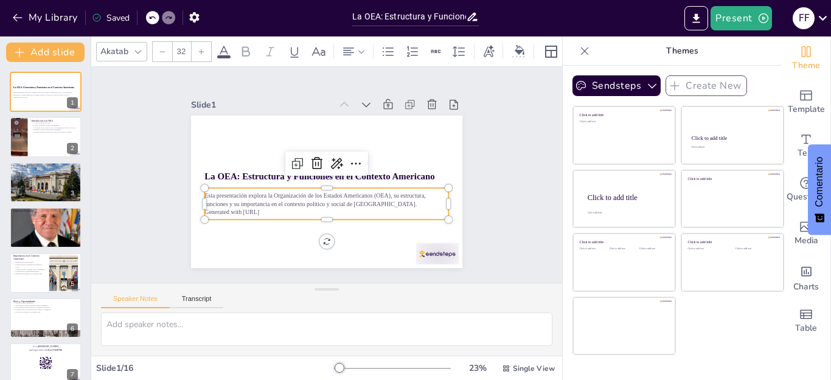
checkbox input "true"
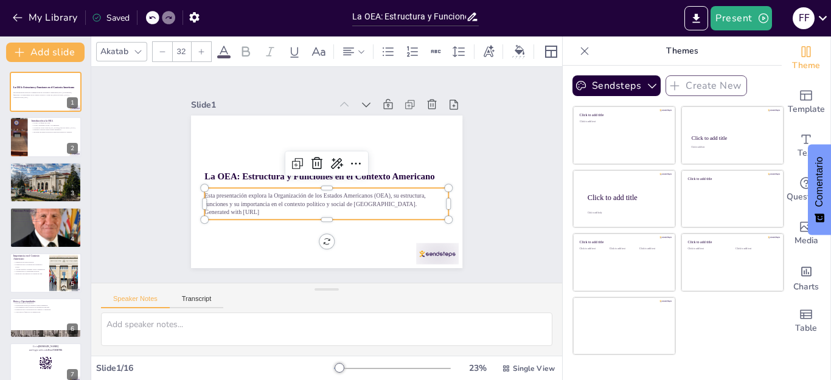
checkbox input "true"
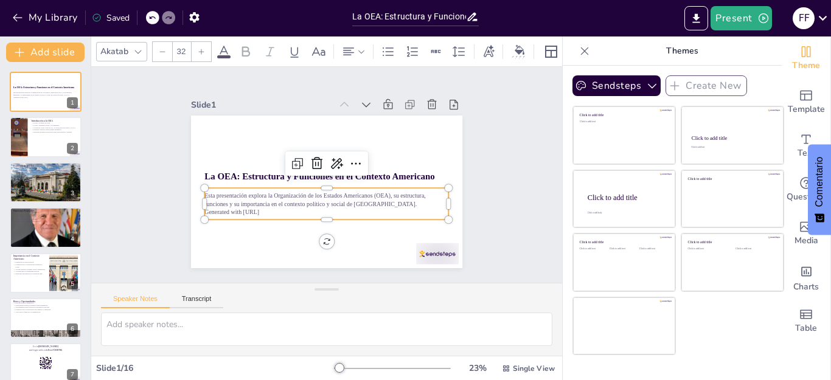
click at [427, 207] on p "Generated with [URL]" at bounding box center [318, 211] width 241 height 59
click at [427, 207] on p "Generated with [URL]" at bounding box center [323, 212] width 244 height 34
checkbox input "true"
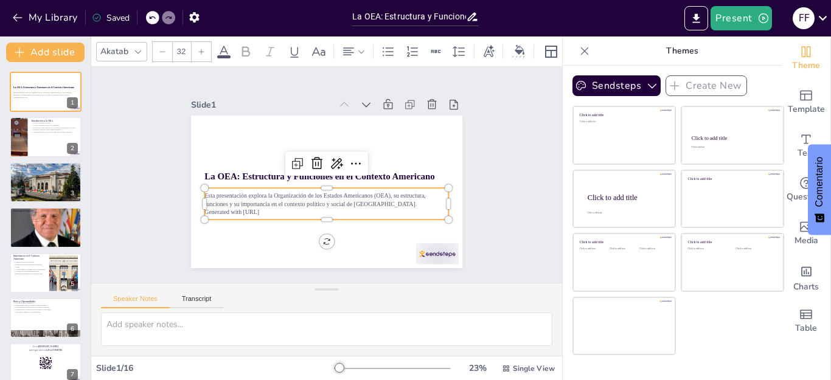
checkbox input "true"
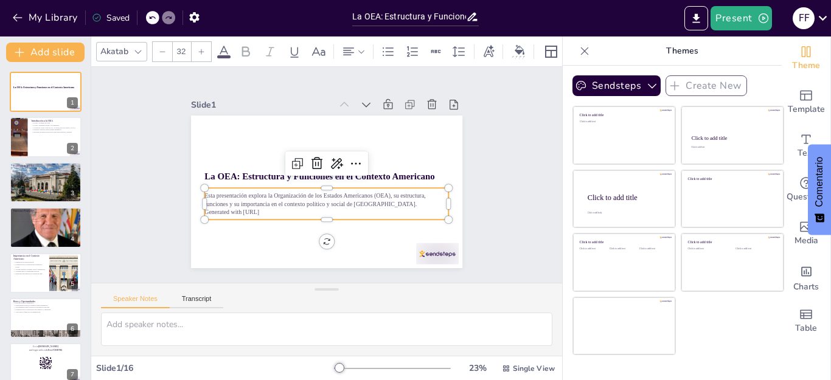
checkbox input "true"
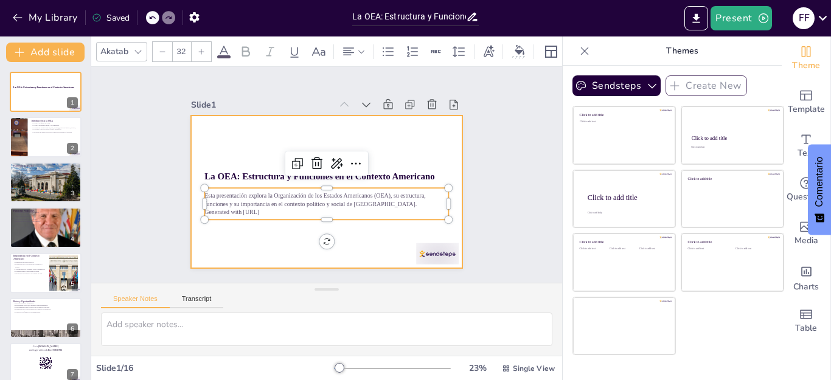
checkbox input "true"
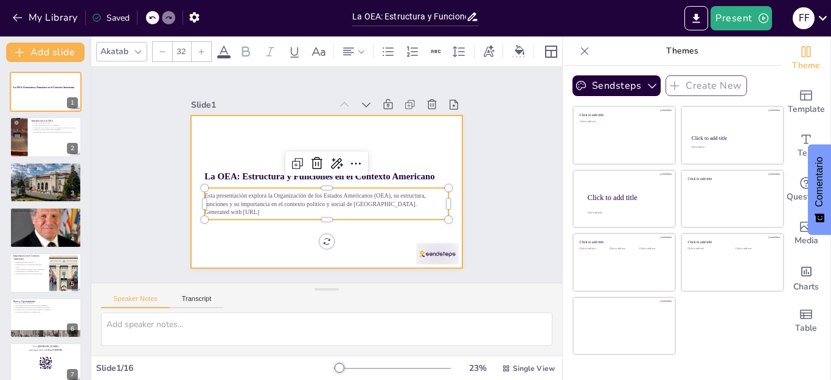
checkbox input "true"
